Goal: Task Accomplishment & Management: Manage account settings

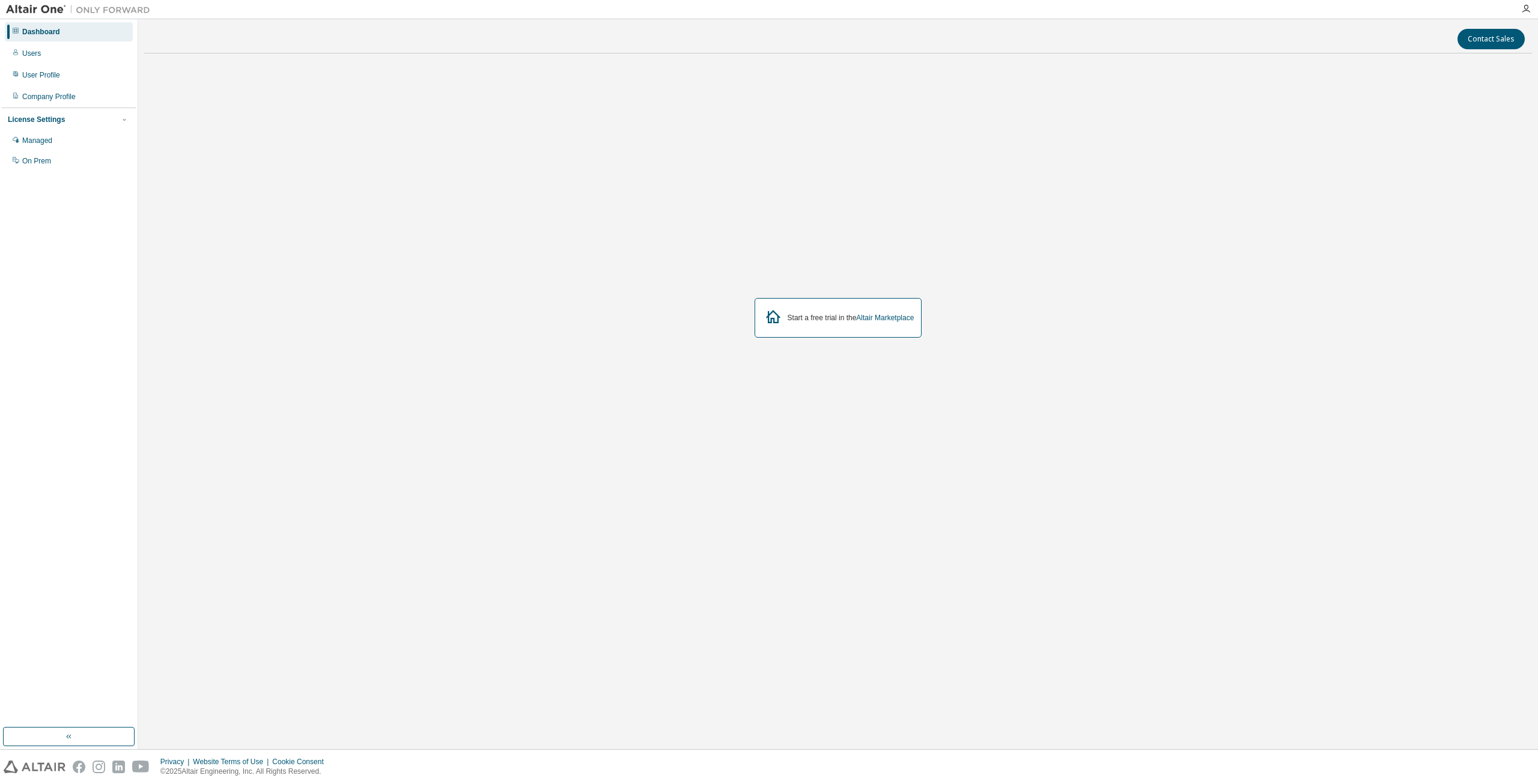
click at [831, 236] on div "Start a free trial in the Altair Marketplace" at bounding box center [838, 317] width 1388 height 509
click at [1529, 12] on icon "button" at bounding box center [1526, 9] width 10 height 10
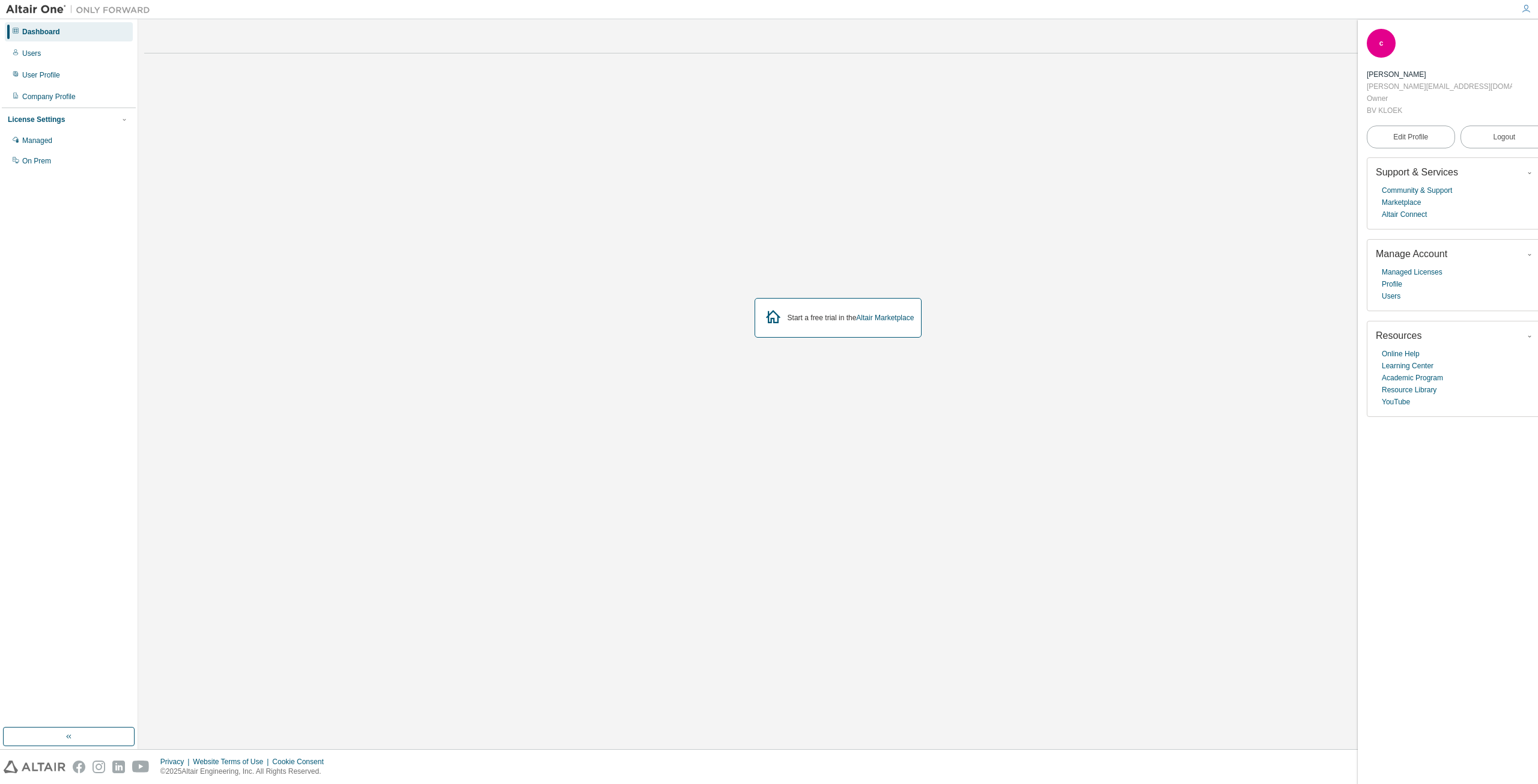
click at [1421, 266] on div "Managed Licenses Profile Users" at bounding box center [1457, 284] width 163 height 36
click at [1421, 266] on link "Managed Licenses" at bounding box center [1412, 272] width 61 height 12
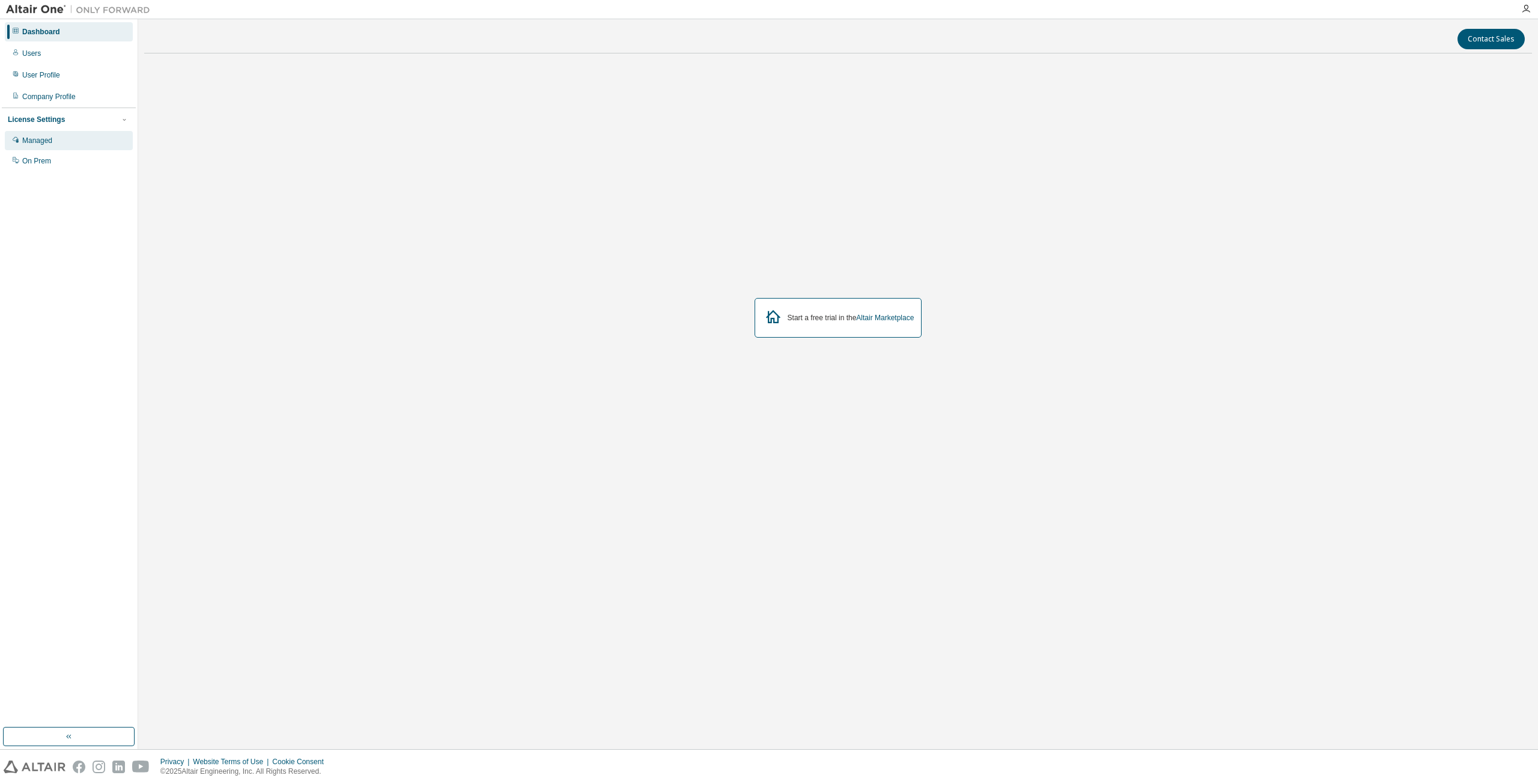
click at [38, 137] on div "Managed" at bounding box center [37, 140] width 30 height 10
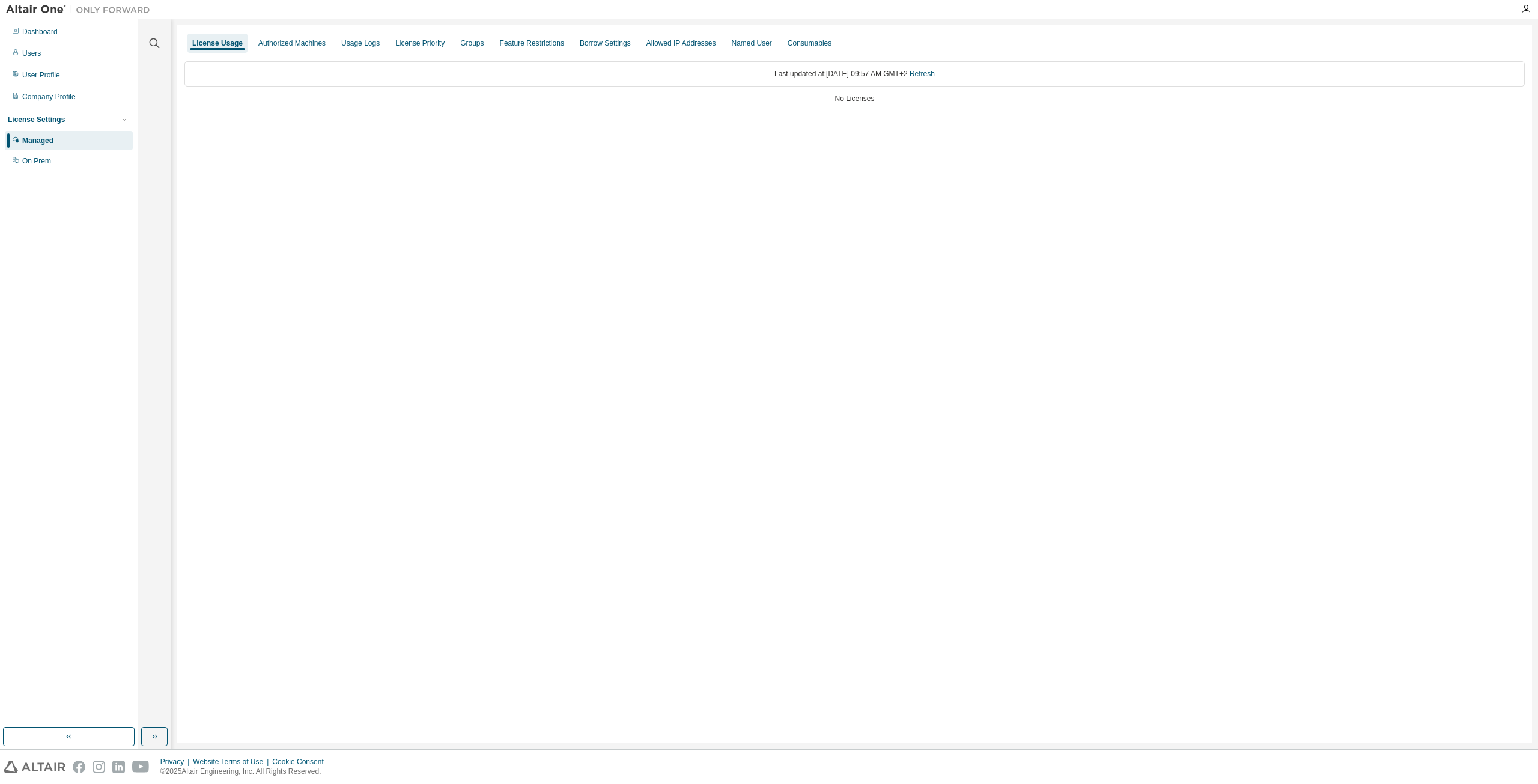
click at [218, 41] on div "License Usage" at bounding box center [218, 43] width 50 height 10
click at [1529, 9] on icon "button" at bounding box center [1526, 9] width 10 height 10
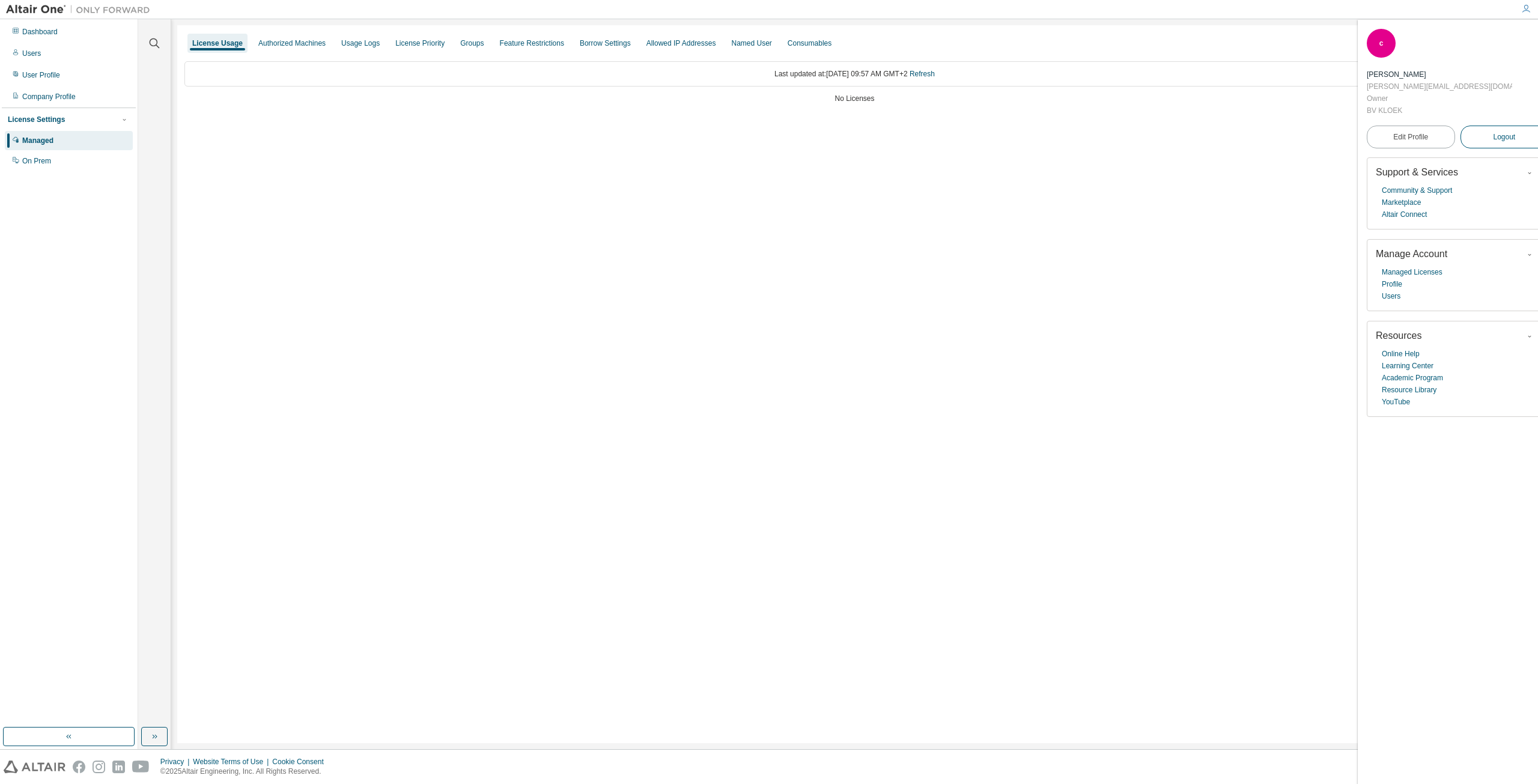
click at [1470, 126] on button "Logout" at bounding box center [1504, 137] width 88 height 23
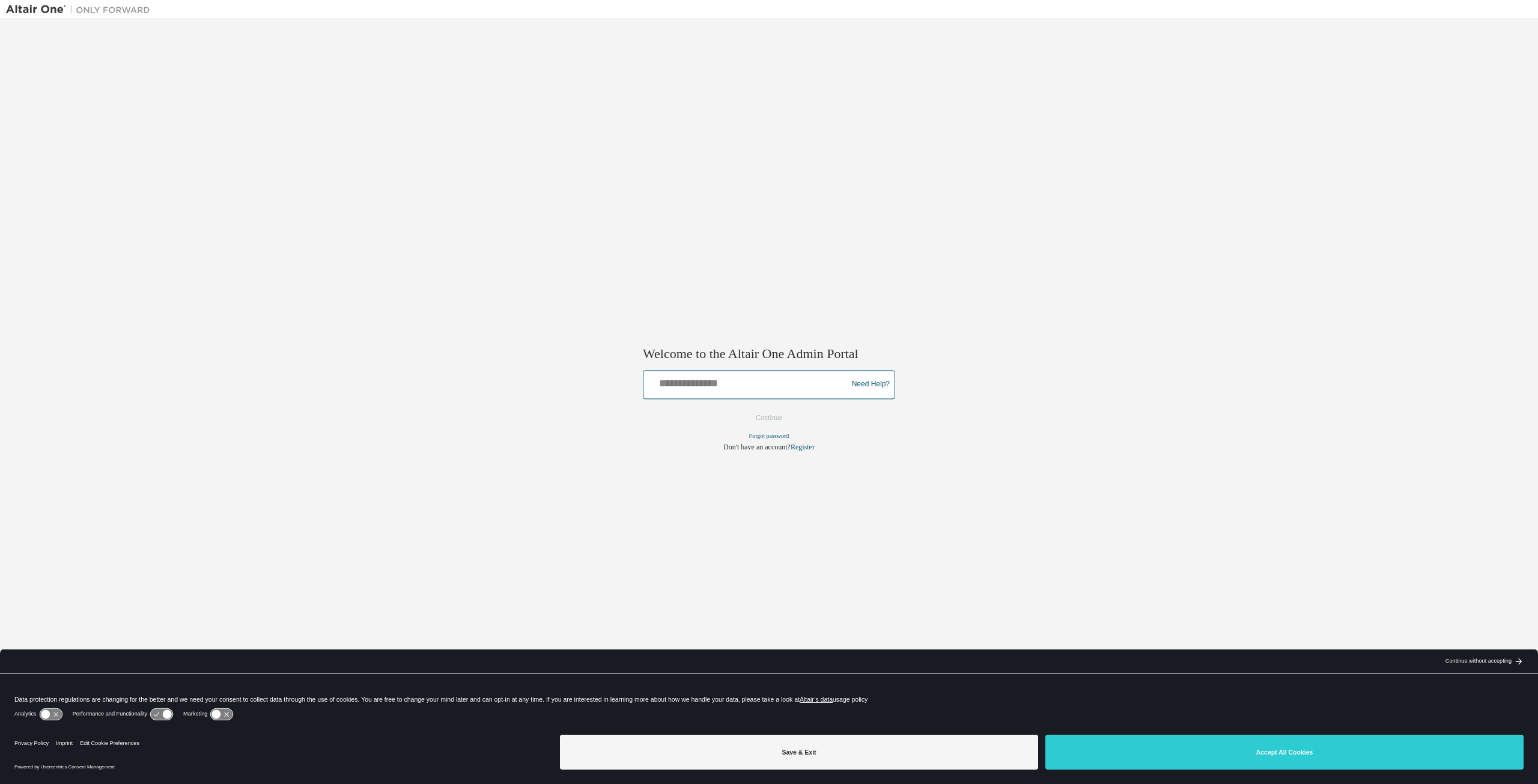
click at [746, 387] on input "text" at bounding box center [747, 381] width 197 height 17
type input "**********"
click at [756, 437] on link "Forgot password" at bounding box center [769, 436] width 40 height 6
